Goal: Task Accomplishment & Management: Use online tool/utility

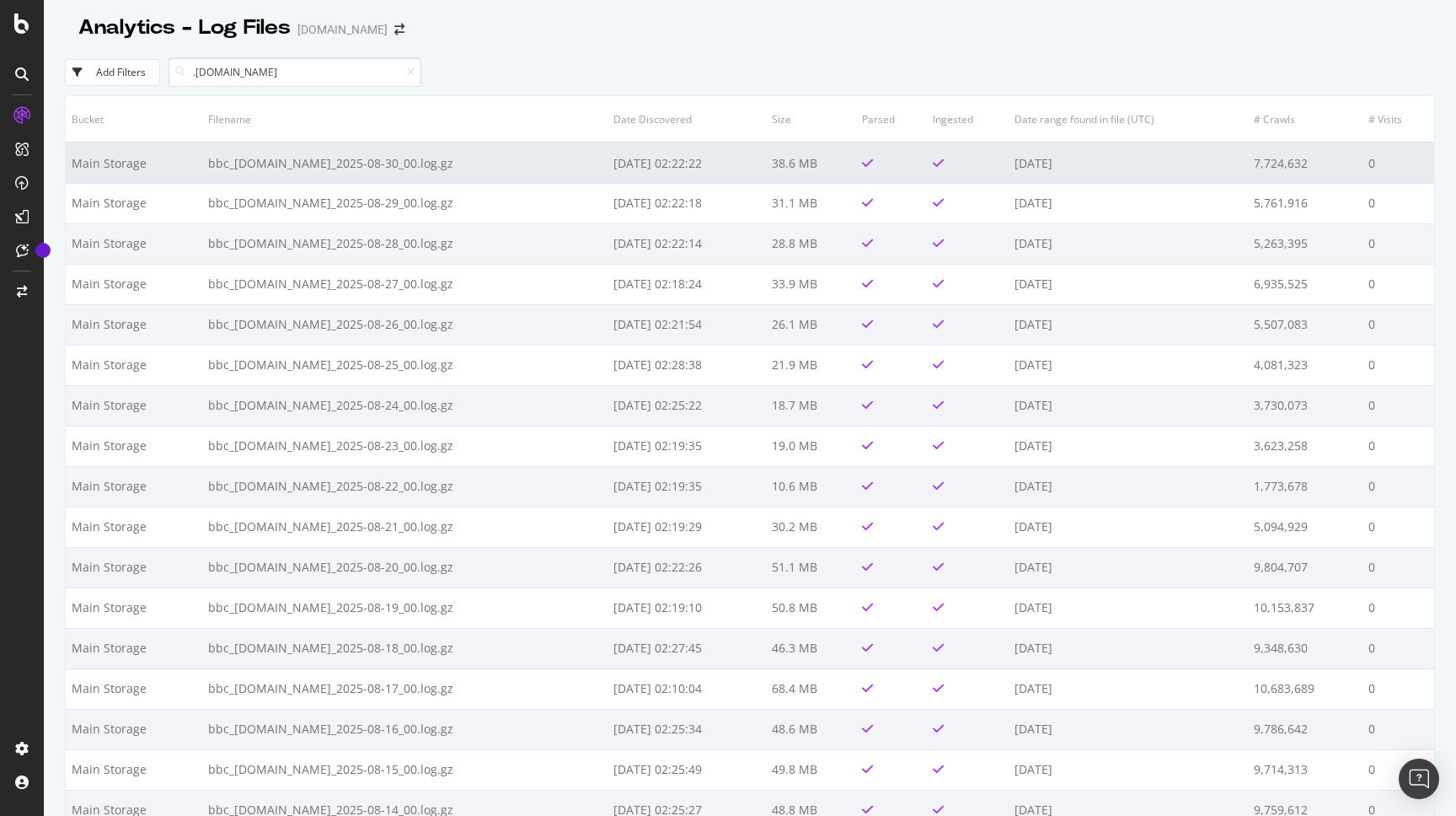
click at [530, 165] on td "bbc_[DOMAIN_NAME]_2025-08-30_00.log.gz" at bounding box center [405, 162] width 405 height 40
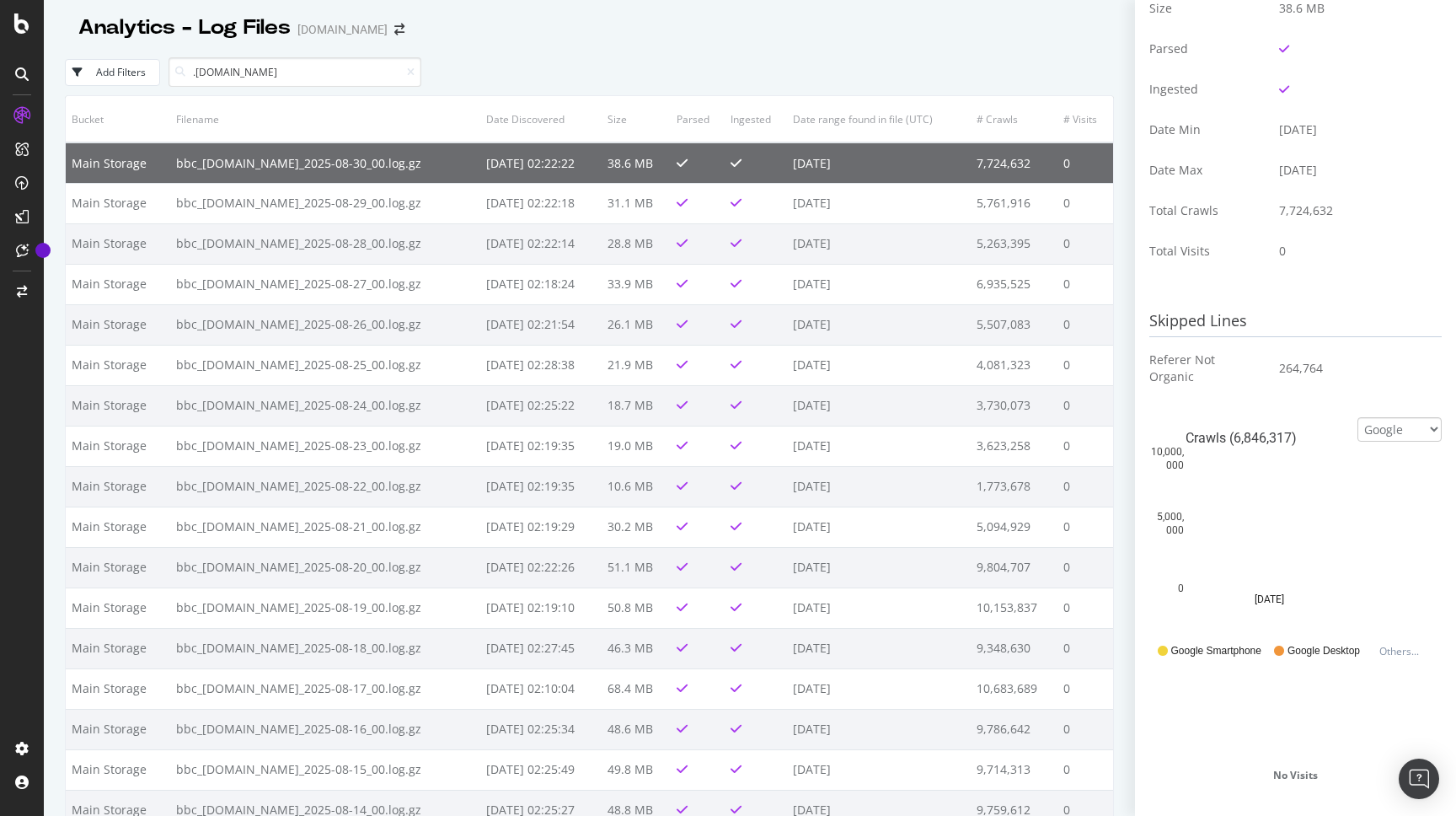
scroll to position [264, 0]
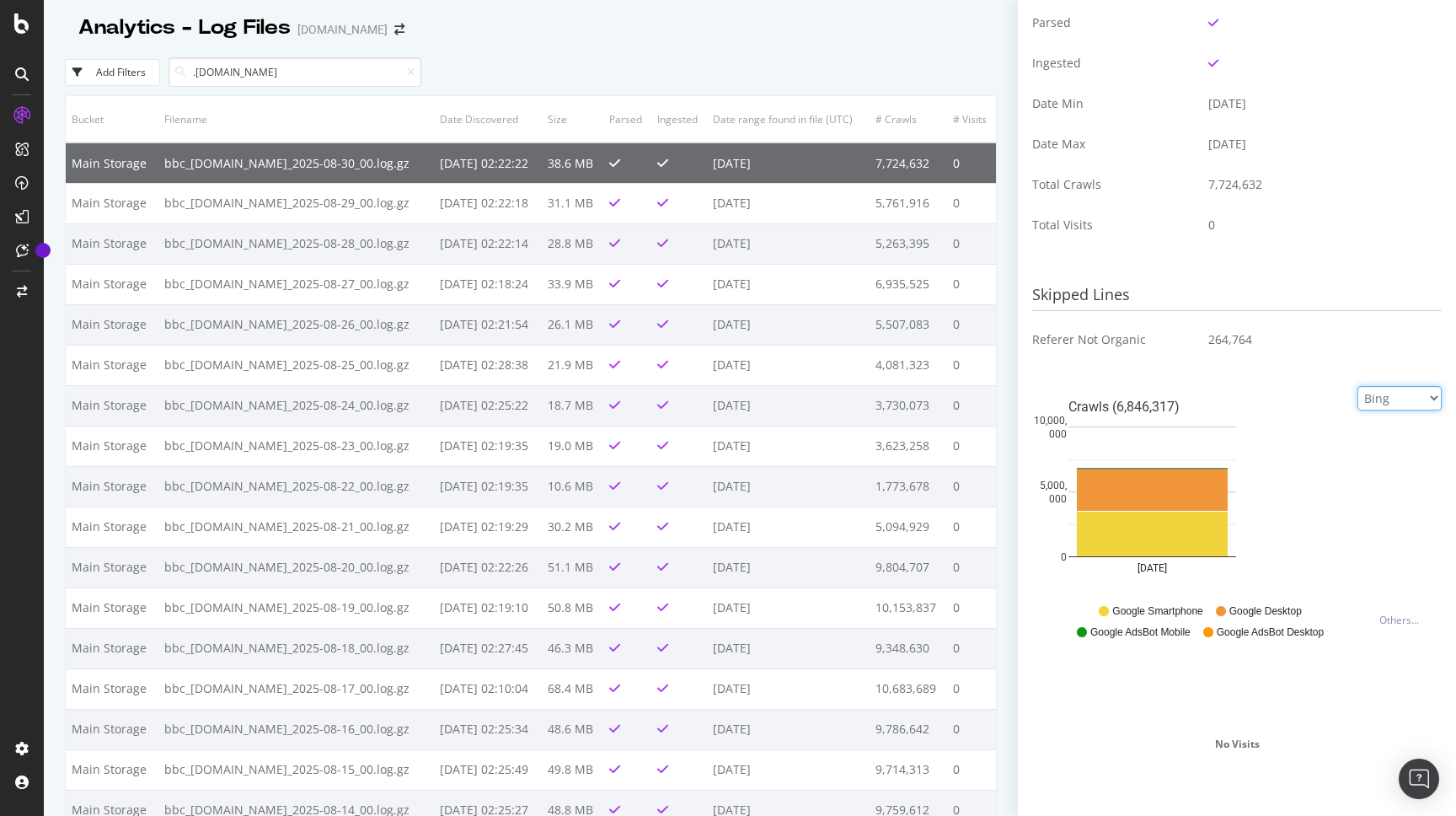
click option "Bing" at bounding box center [0, 0] width 0 height 0
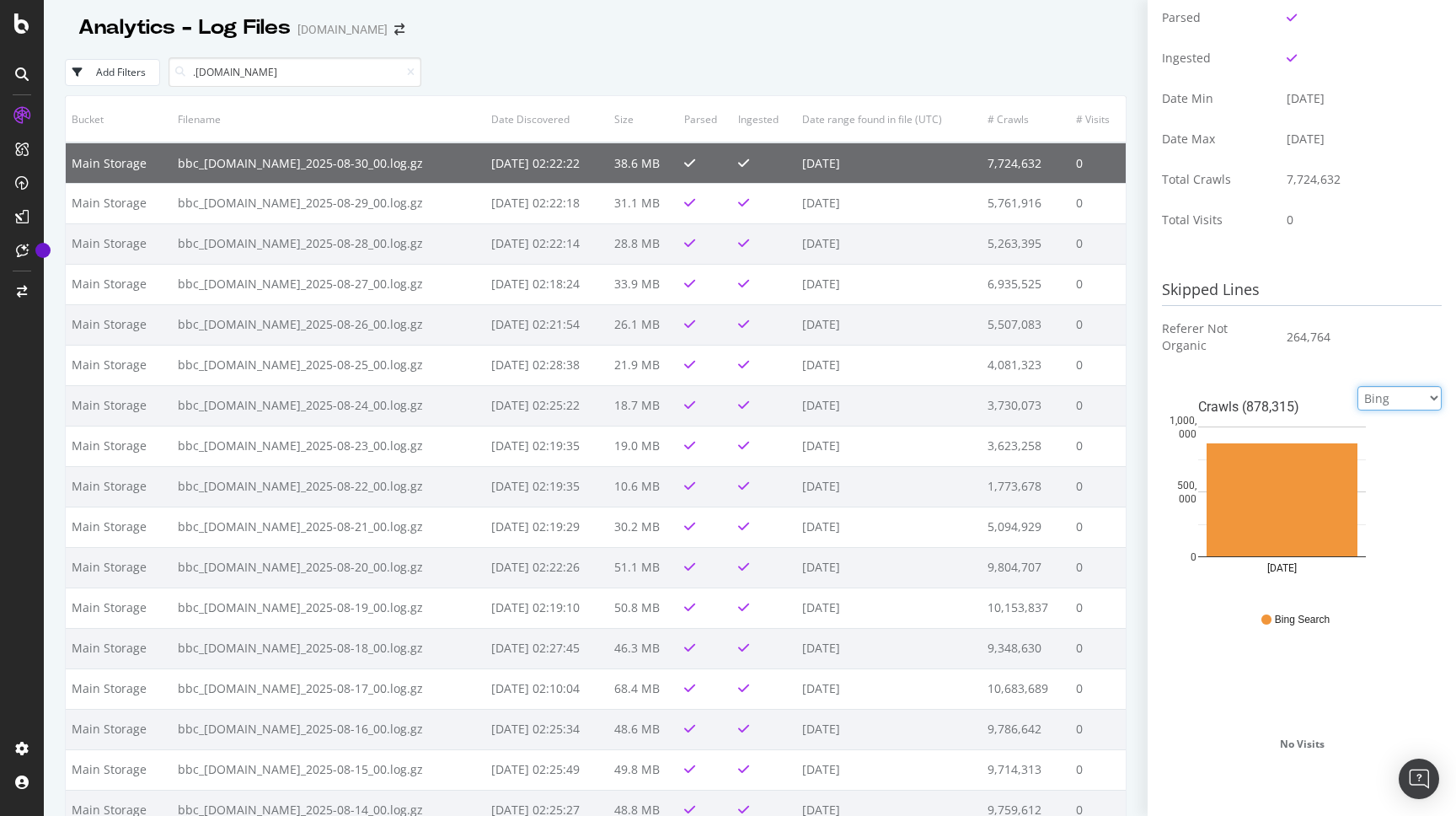
select select "google"
click option "Google" at bounding box center [0, 0] width 0 height 0
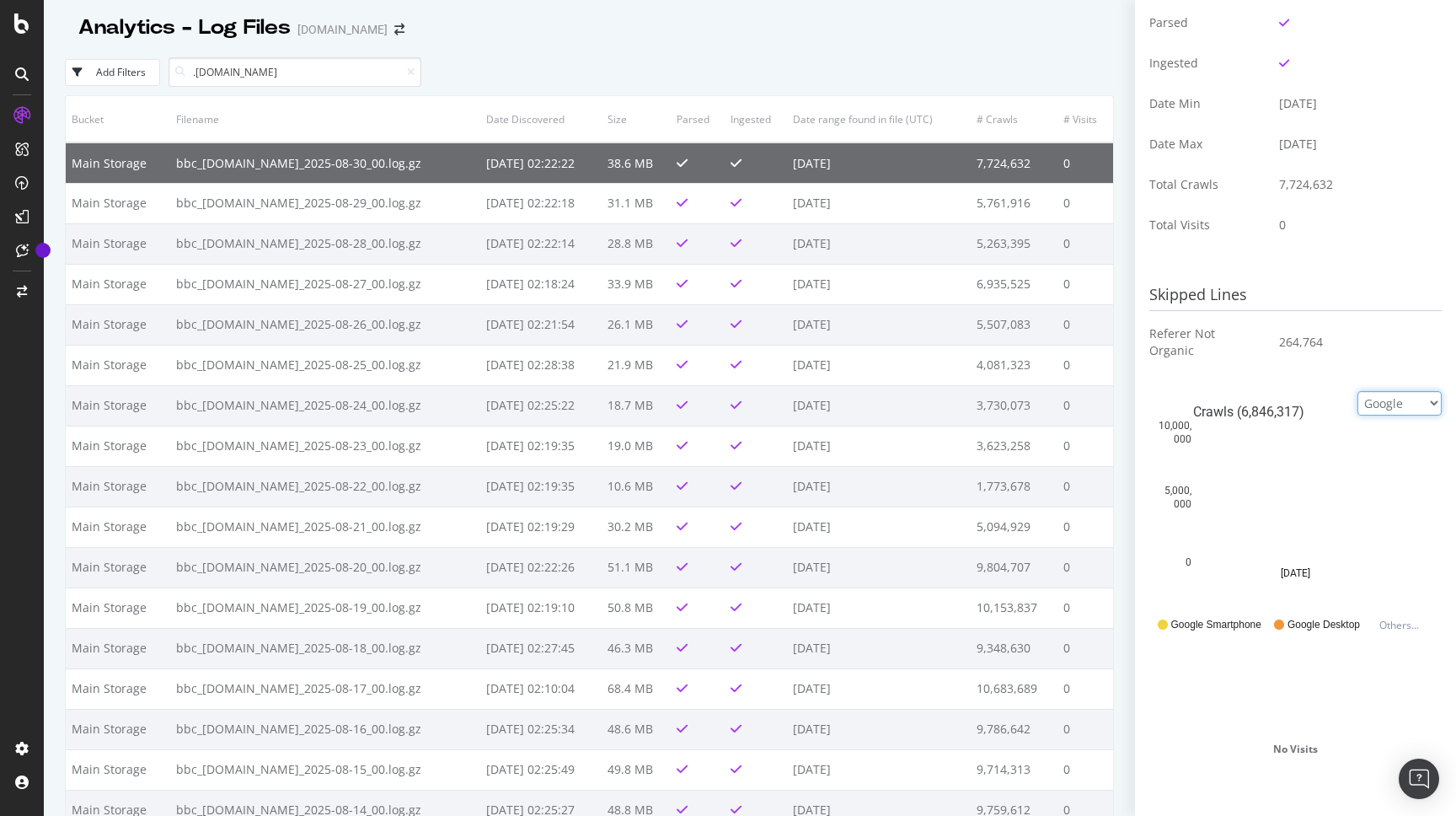
scroll to position [0, 0]
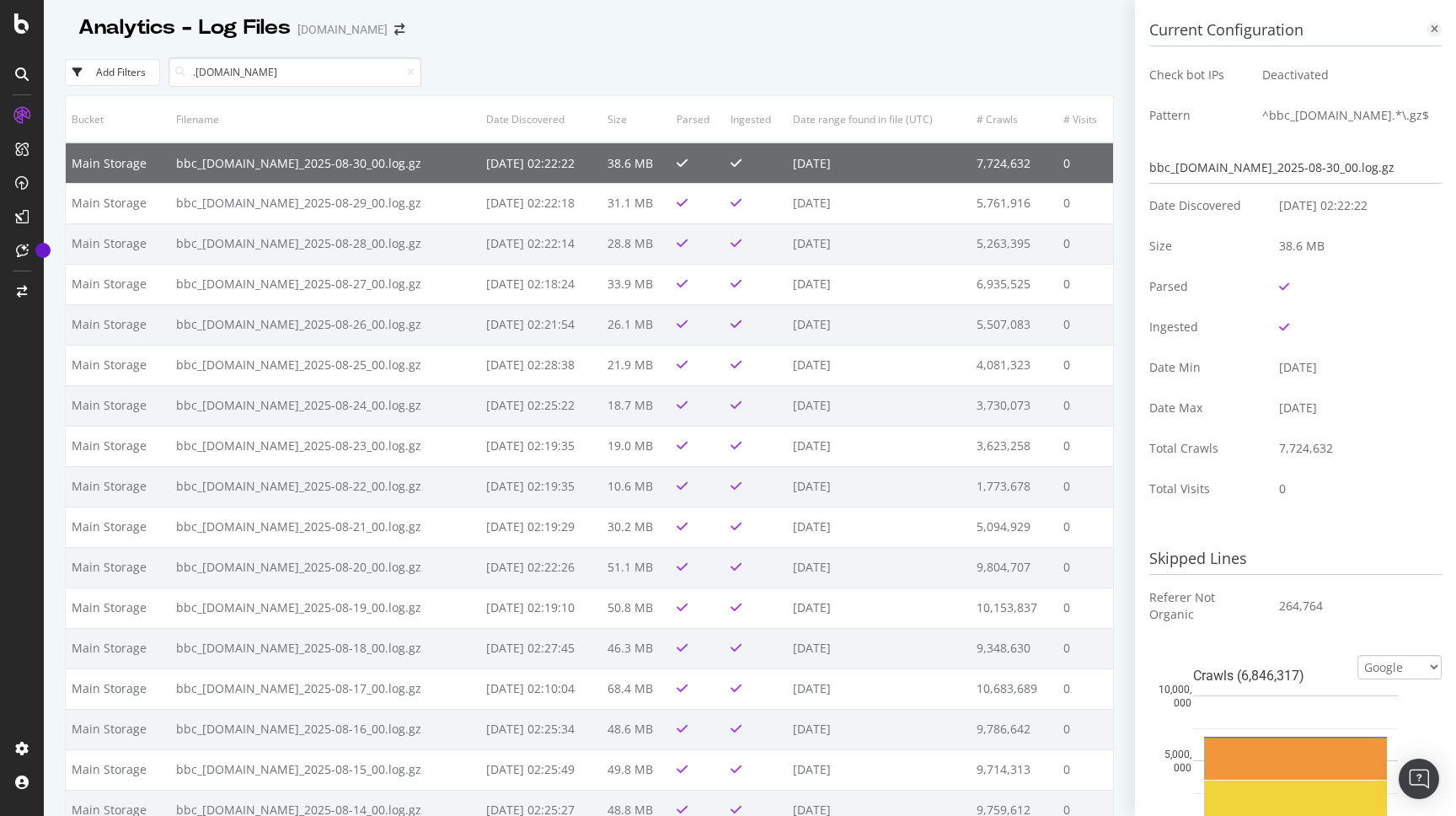
click at [1431, 31] on icon at bounding box center [1434, 29] width 7 height 10
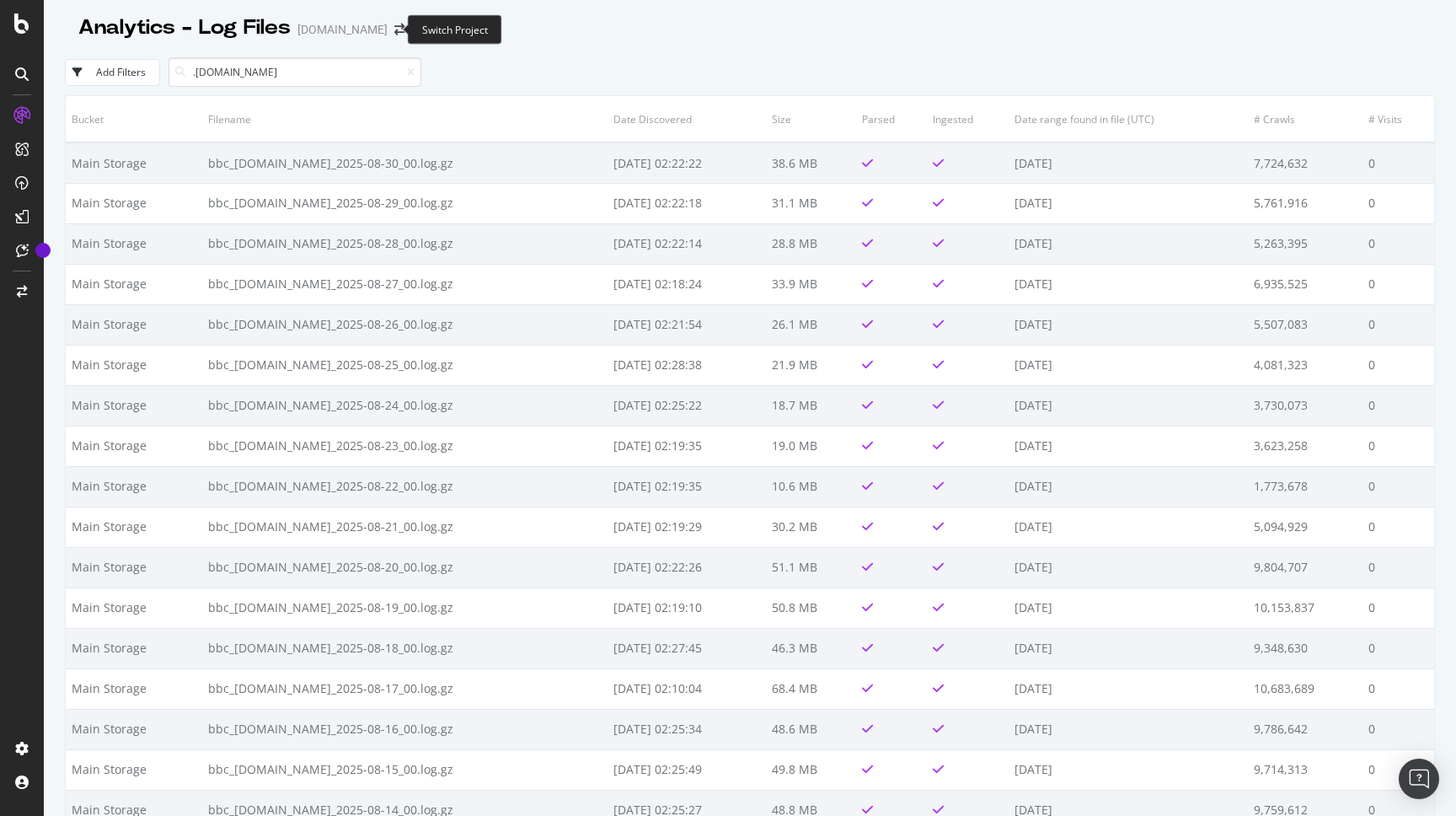
click at [396, 29] on span at bounding box center [400, 29] width 23 height 12
click at [394, 29] on icon "arrow-right-arrow-left" at bounding box center [399, 29] width 10 height 12
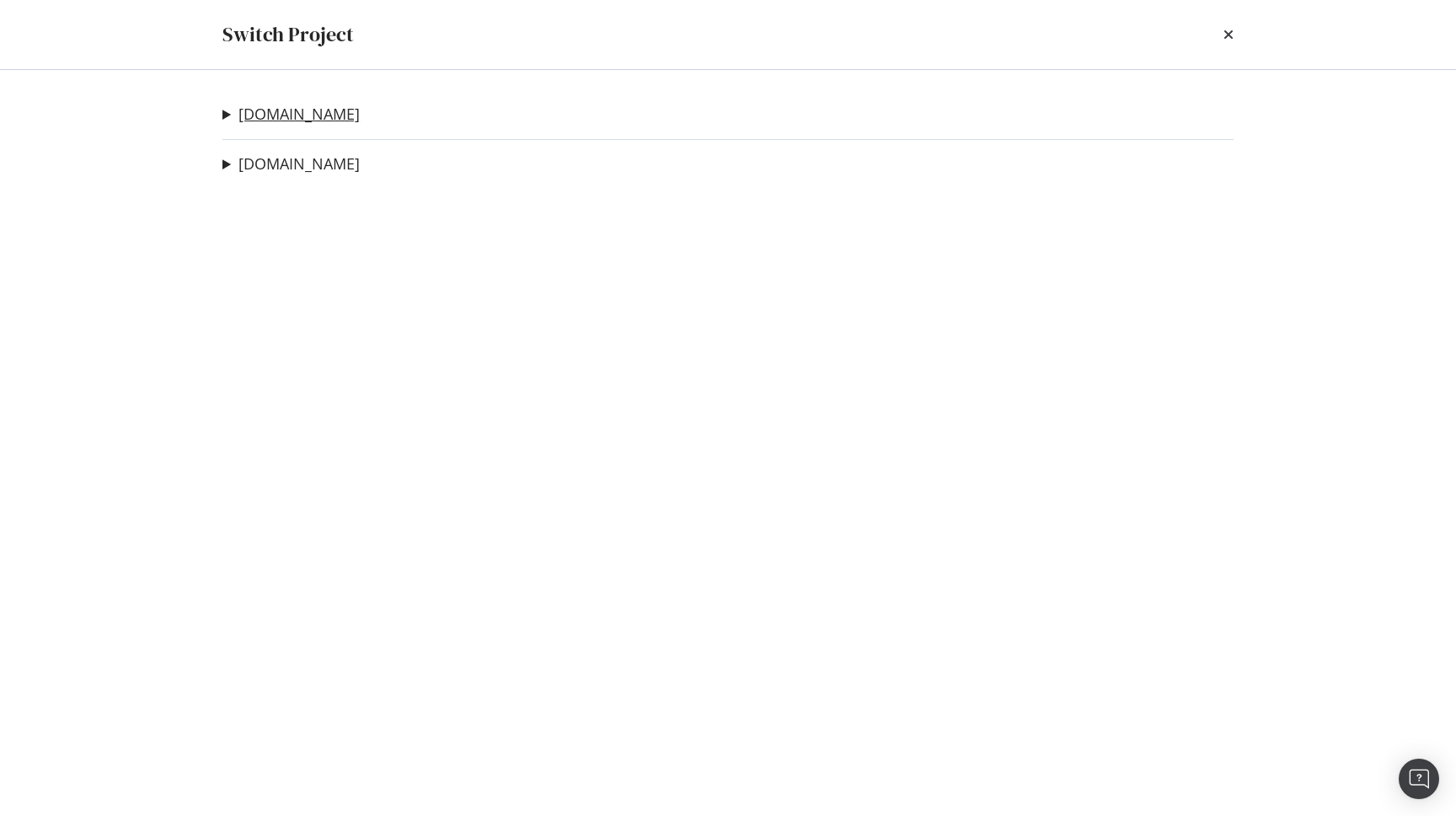
click at [302, 123] on link "[DOMAIN_NAME]" at bounding box center [299, 114] width 121 height 18
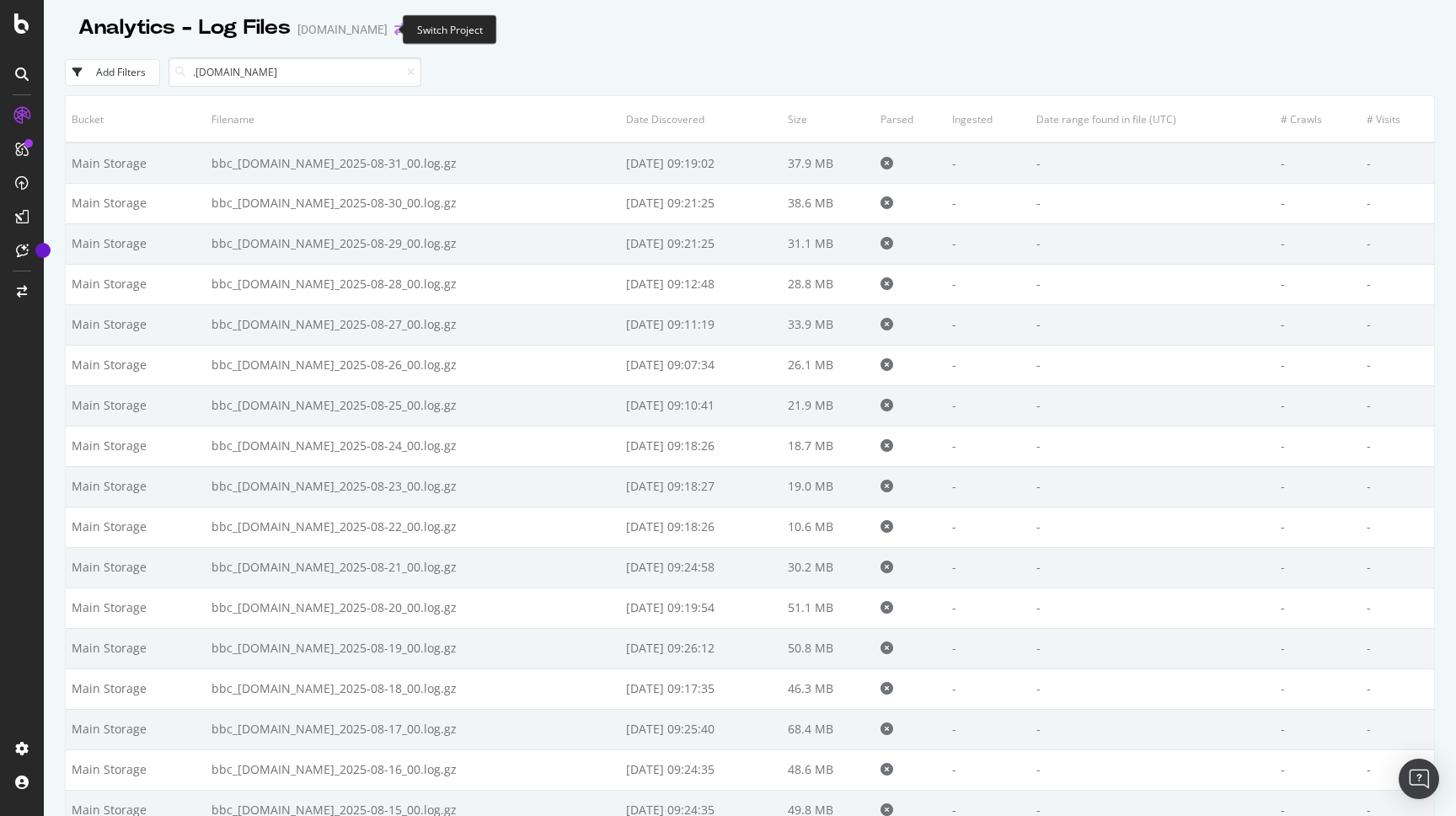
click at [394, 34] on icon "arrow-right-arrow-left" at bounding box center [399, 29] width 10 height 12
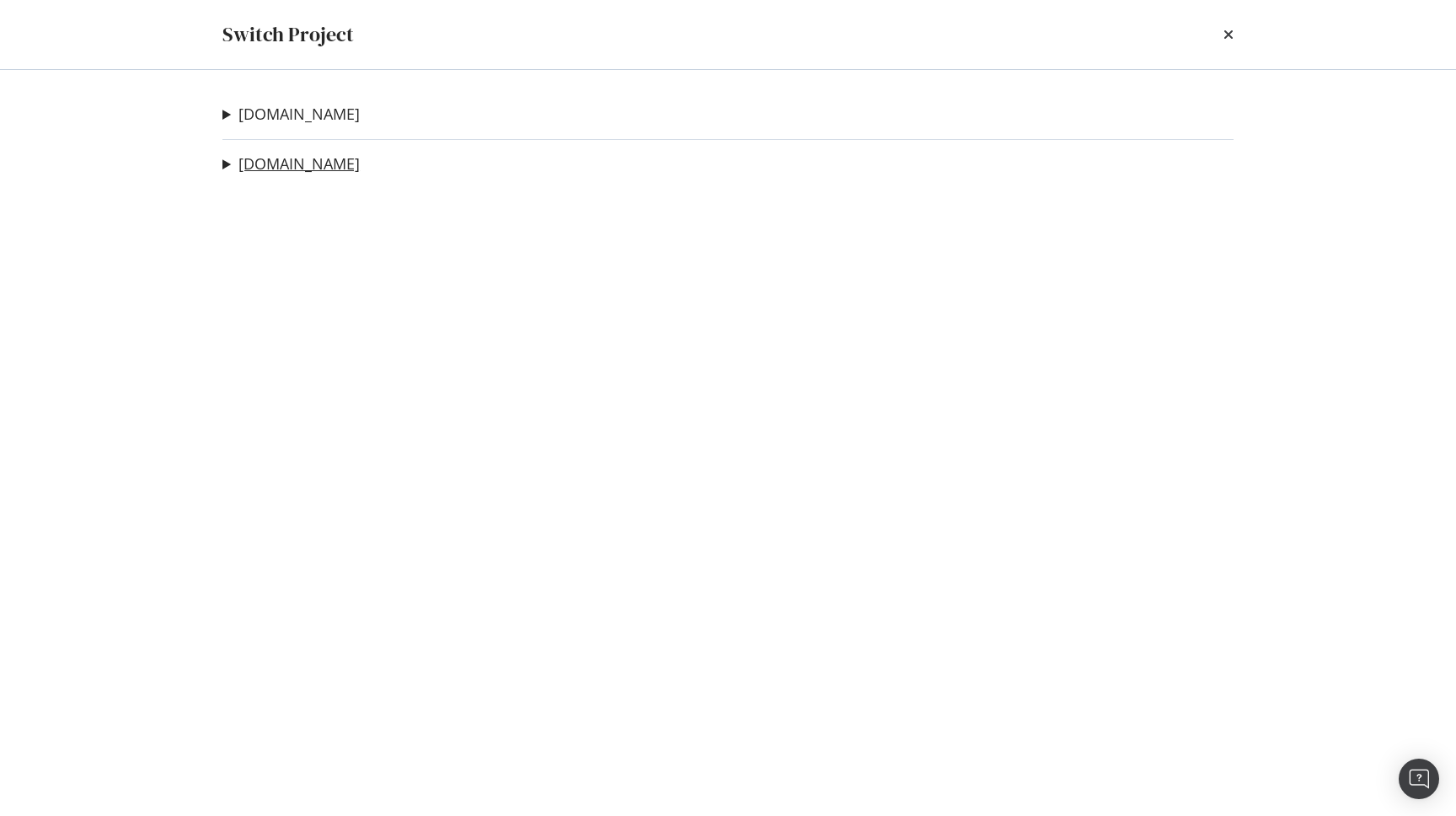
click at [304, 166] on link "[DOMAIN_NAME]" at bounding box center [299, 164] width 121 height 18
